Goal: Task Accomplishment & Management: Complete application form

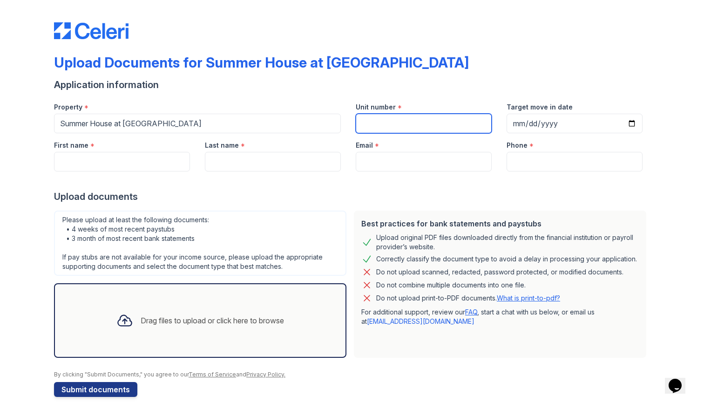
click at [390, 121] on input "Unit number" at bounding box center [424, 124] width 136 height 20
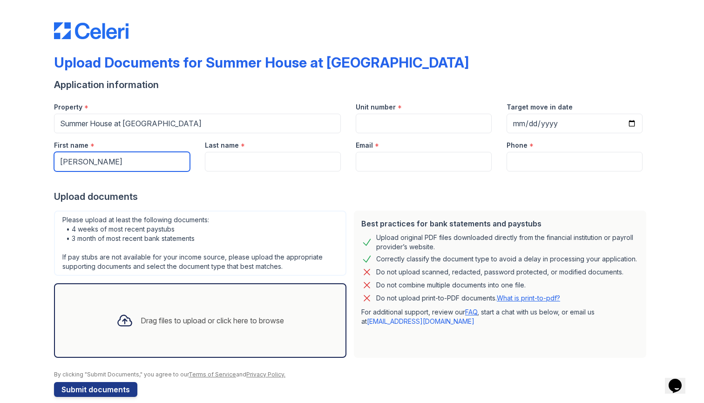
type input "[PERSON_NAME]"
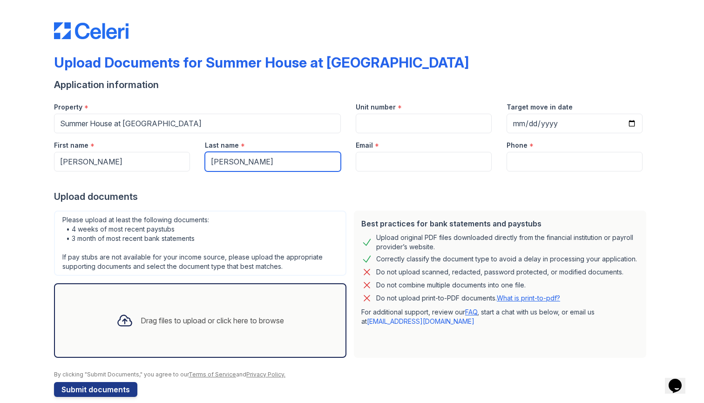
type input "[PERSON_NAME]"
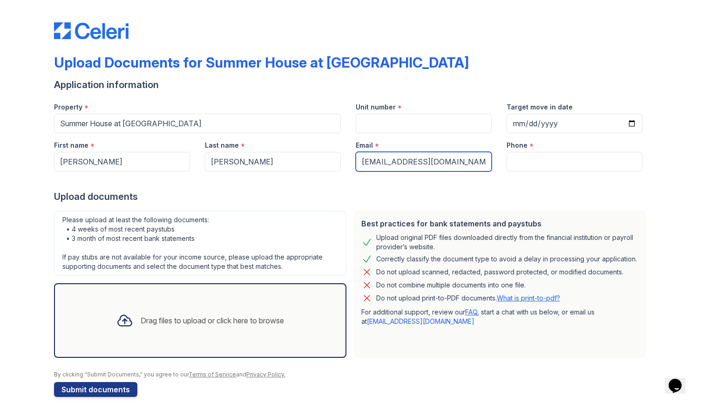
type input "[EMAIL_ADDRESS][DOMAIN_NAME]"
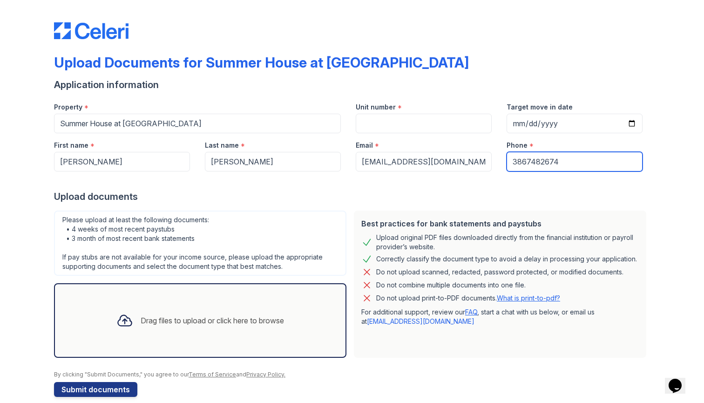
type input "3867482674"
click at [390, 186] on div at bounding box center [352, 180] width 596 height 19
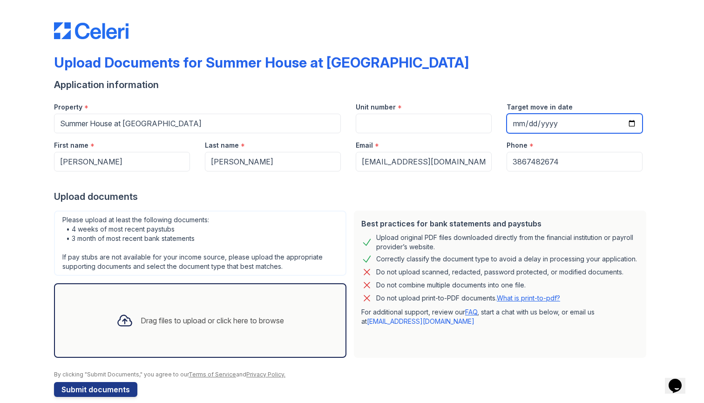
click at [390, 125] on input "Target move in date" at bounding box center [574, 124] width 136 height 20
click at [390, 83] on div "Application information" at bounding box center [352, 84] width 596 height 13
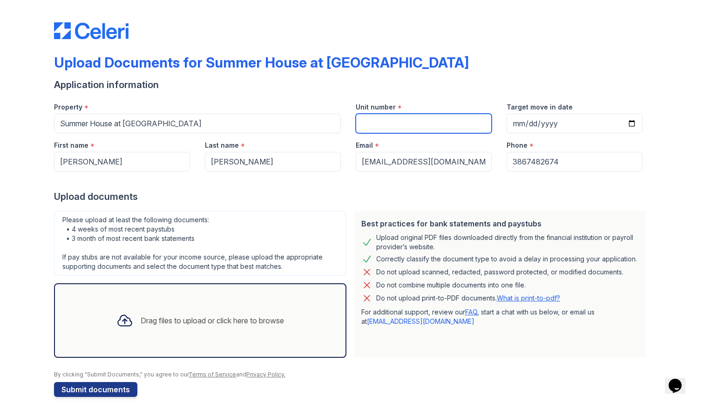
click at [390, 126] on input "Unit number" at bounding box center [424, 124] width 136 height 20
type input "411"
click at [390, 65] on div "Upload Documents for Summer House at [GEOGRAPHIC_DATA]" at bounding box center [352, 66] width 596 height 24
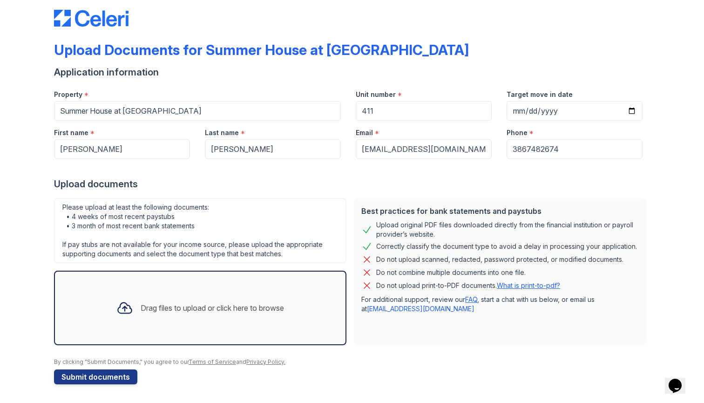
scroll to position [13, 0]
click at [221, 302] on div "Drag files to upload or click here to browse" at bounding box center [212, 307] width 143 height 11
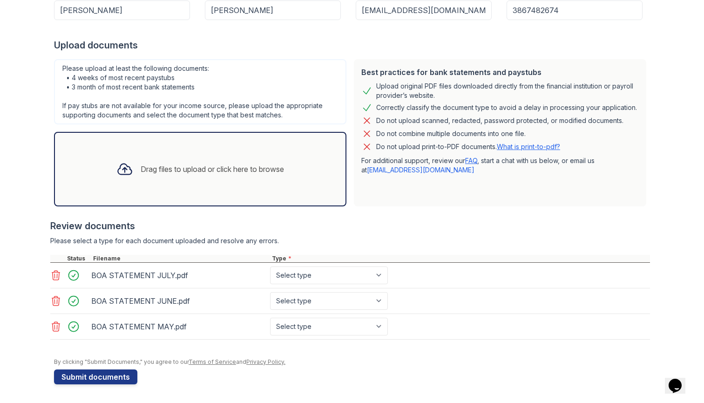
scroll to position [151, 0]
select select "bank_statement"
click at [349, 288] on div "BOA STATEMENT JUNE.pdf Select type Paystub Bank Statement Offer Letter Tax Docu…" at bounding box center [349, 301] width 599 height 26
select select "bank_statement"
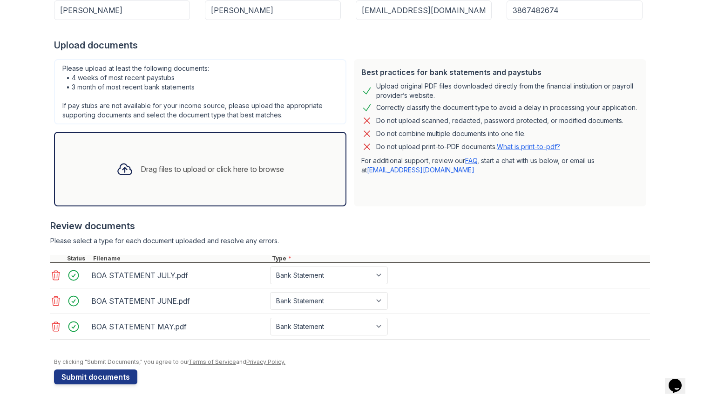
click at [390, 218] on div at bounding box center [349, 214] width 599 height 9
click at [114, 376] on button "Submit documents" at bounding box center [95, 376] width 83 height 15
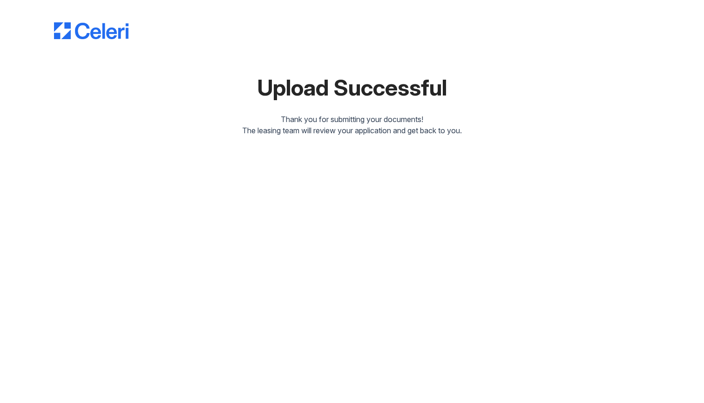
click at [390, 146] on div "Upload Successful Thank you for submitting your documents! The leasing team wil…" at bounding box center [352, 75] width 674 height 151
click at [178, 90] on div "Upload Successful" at bounding box center [352, 87] width 596 height 22
click at [115, 45] on div "Upload Successful Thank you for submitting your documents! The leasing team wil…" at bounding box center [352, 70] width 596 height 132
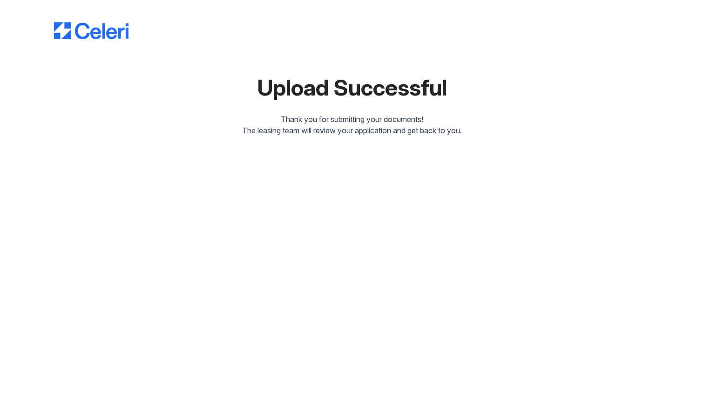
click at [115, 42] on div "Upload Successful Thank you for submitting your documents! The leasing team wil…" at bounding box center [352, 70] width 596 height 132
click at [115, 38] on img at bounding box center [91, 30] width 74 height 17
